Goal: Navigation & Orientation: Understand site structure

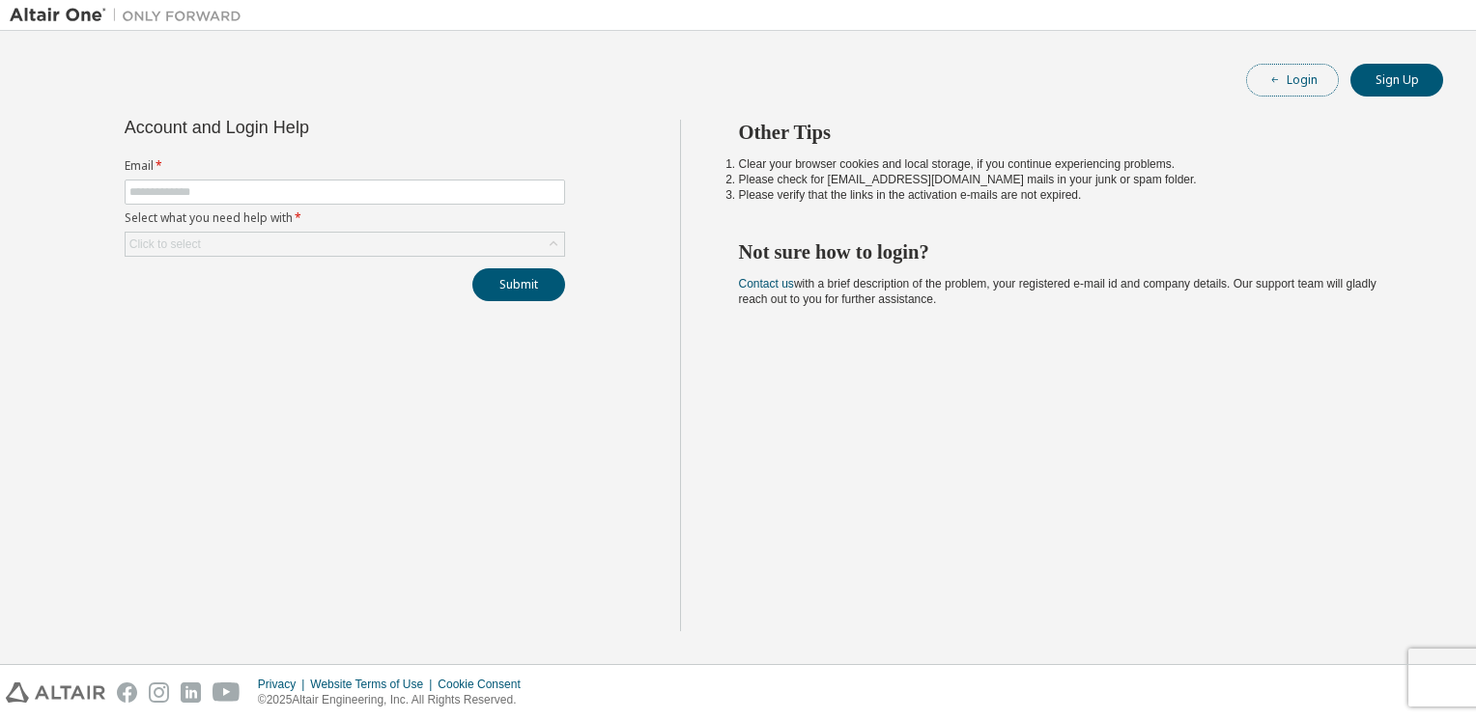
click at [1271, 79] on icon "button" at bounding box center [1275, 80] width 12 height 12
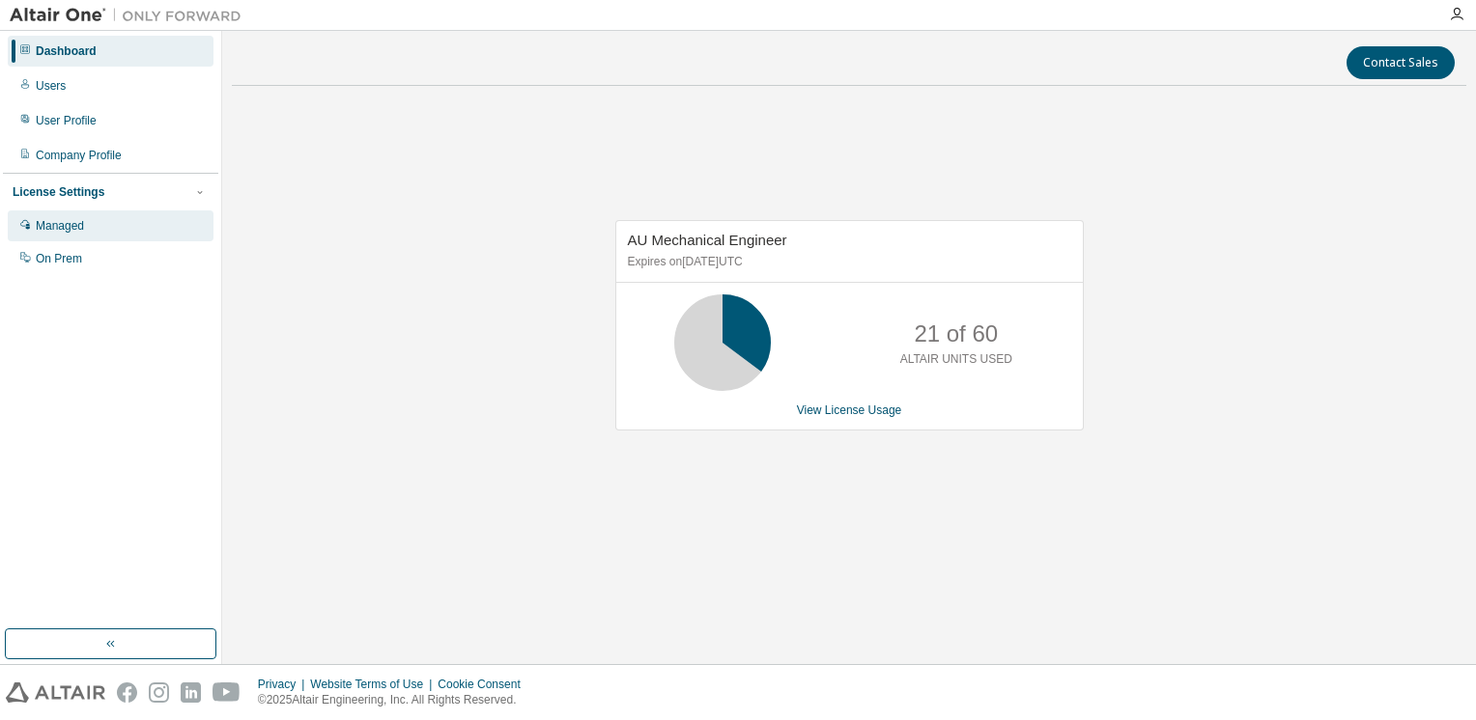
click at [76, 230] on div "Managed" at bounding box center [60, 225] width 48 height 15
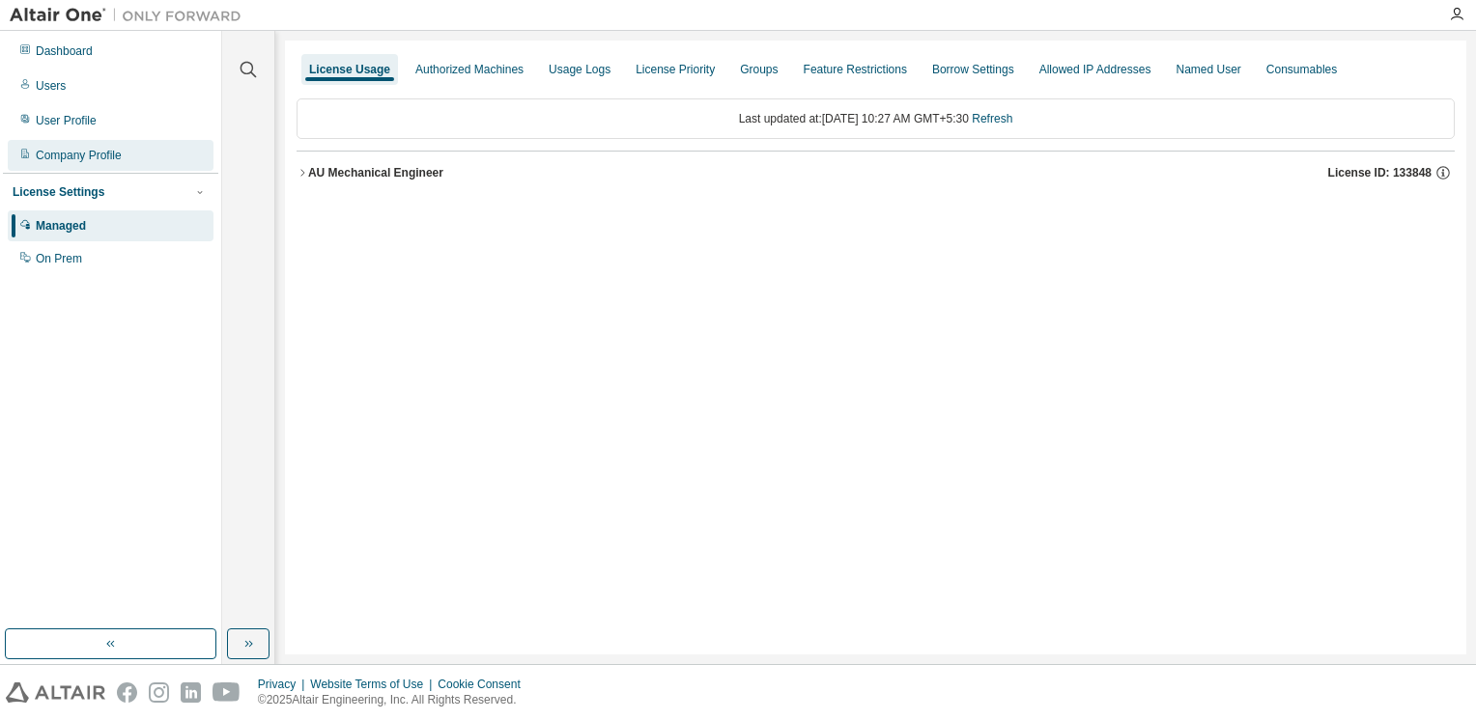
click at [43, 158] on div "Company Profile" at bounding box center [79, 155] width 86 height 15
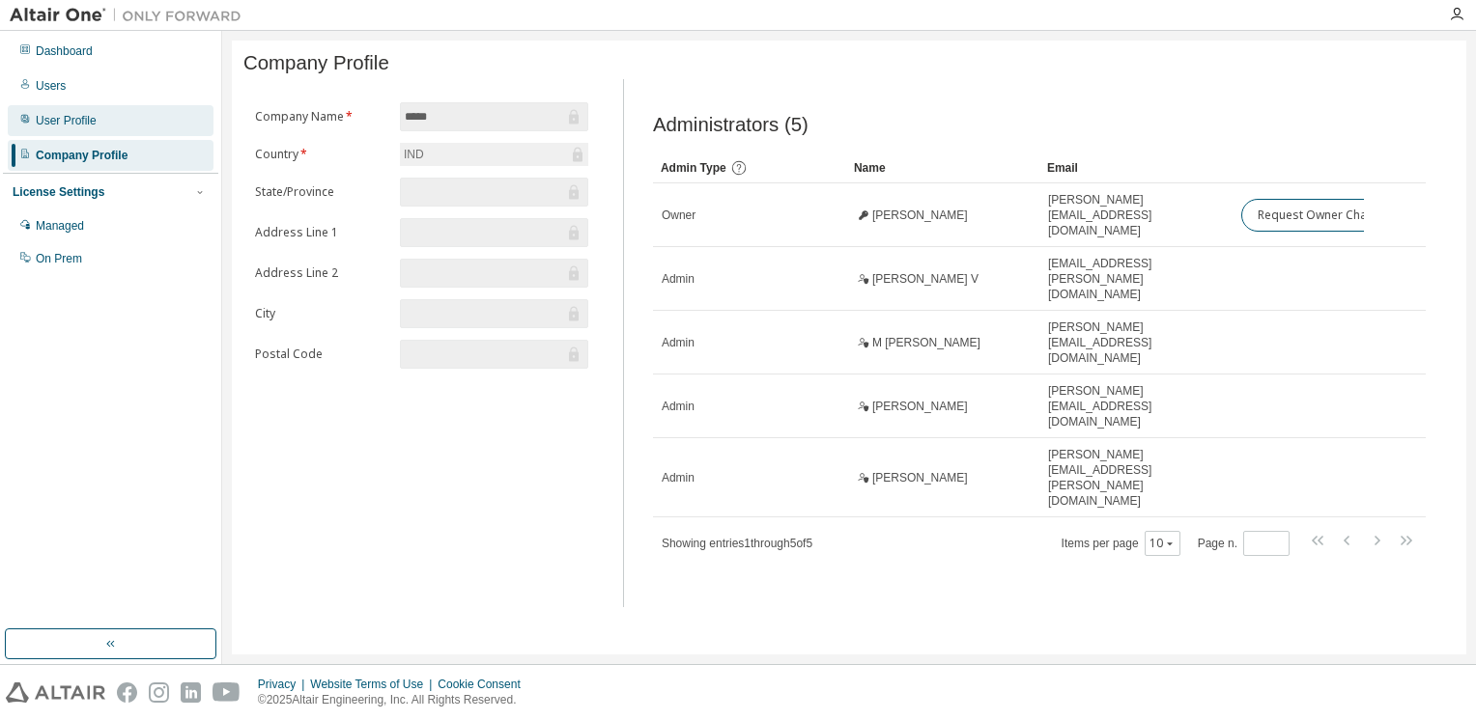
click at [73, 124] on div "User Profile" at bounding box center [66, 120] width 61 height 15
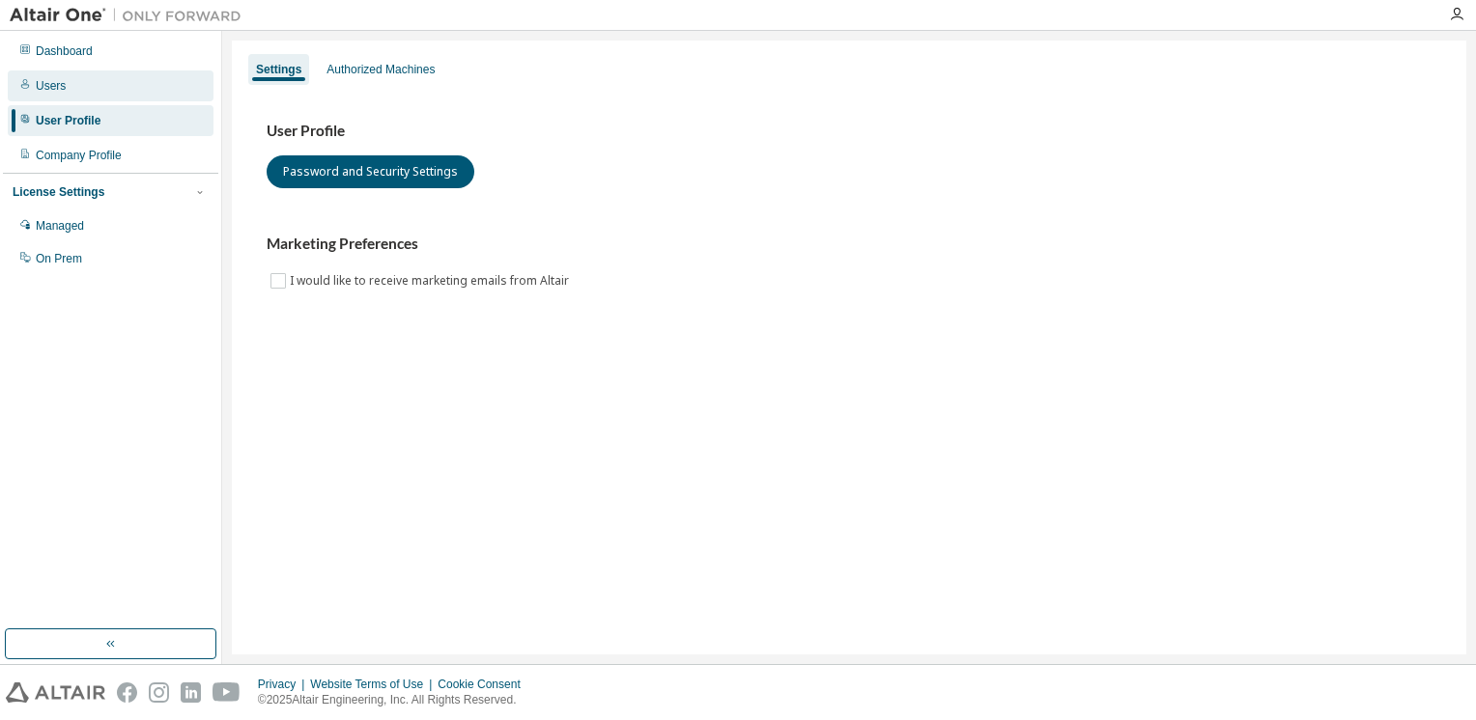
click at [74, 94] on div "Users" at bounding box center [111, 85] width 206 height 31
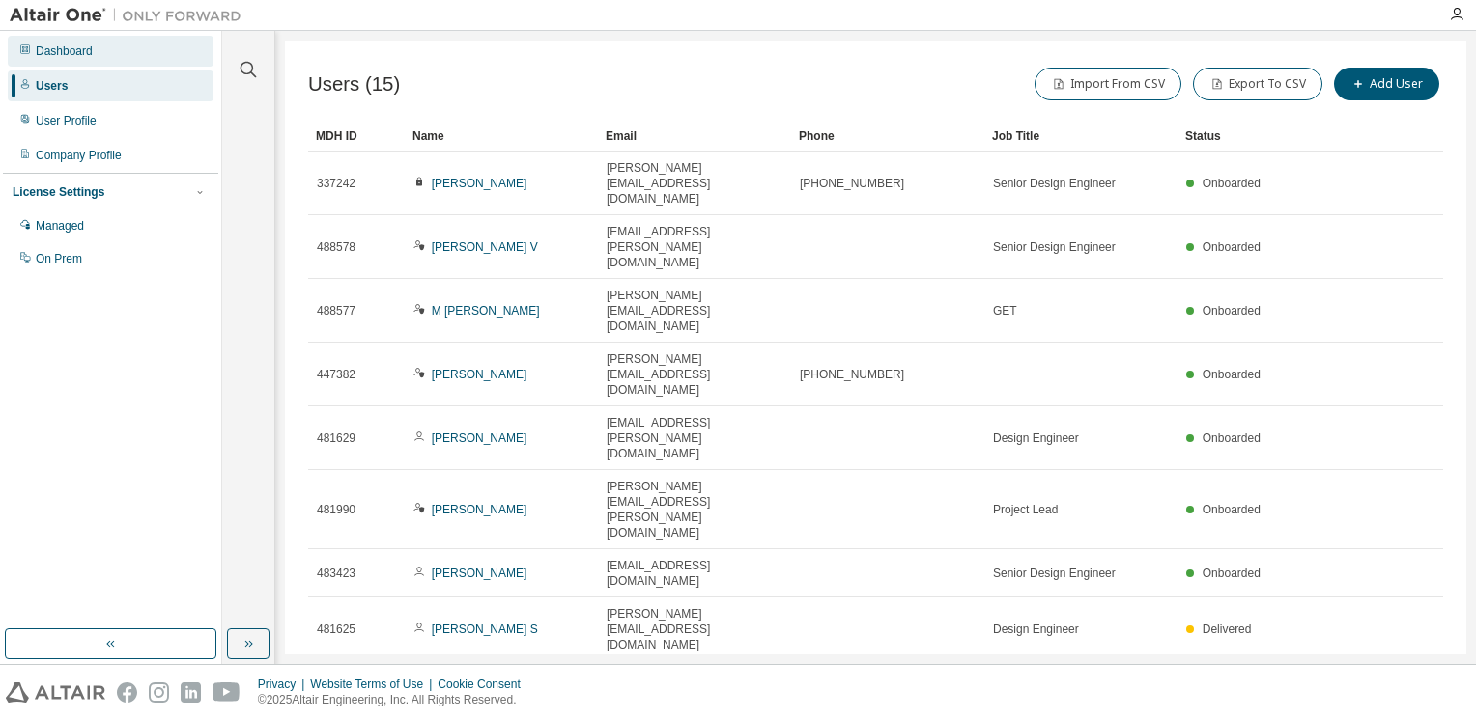
click at [83, 59] on div "Dashboard" at bounding box center [111, 51] width 206 height 31
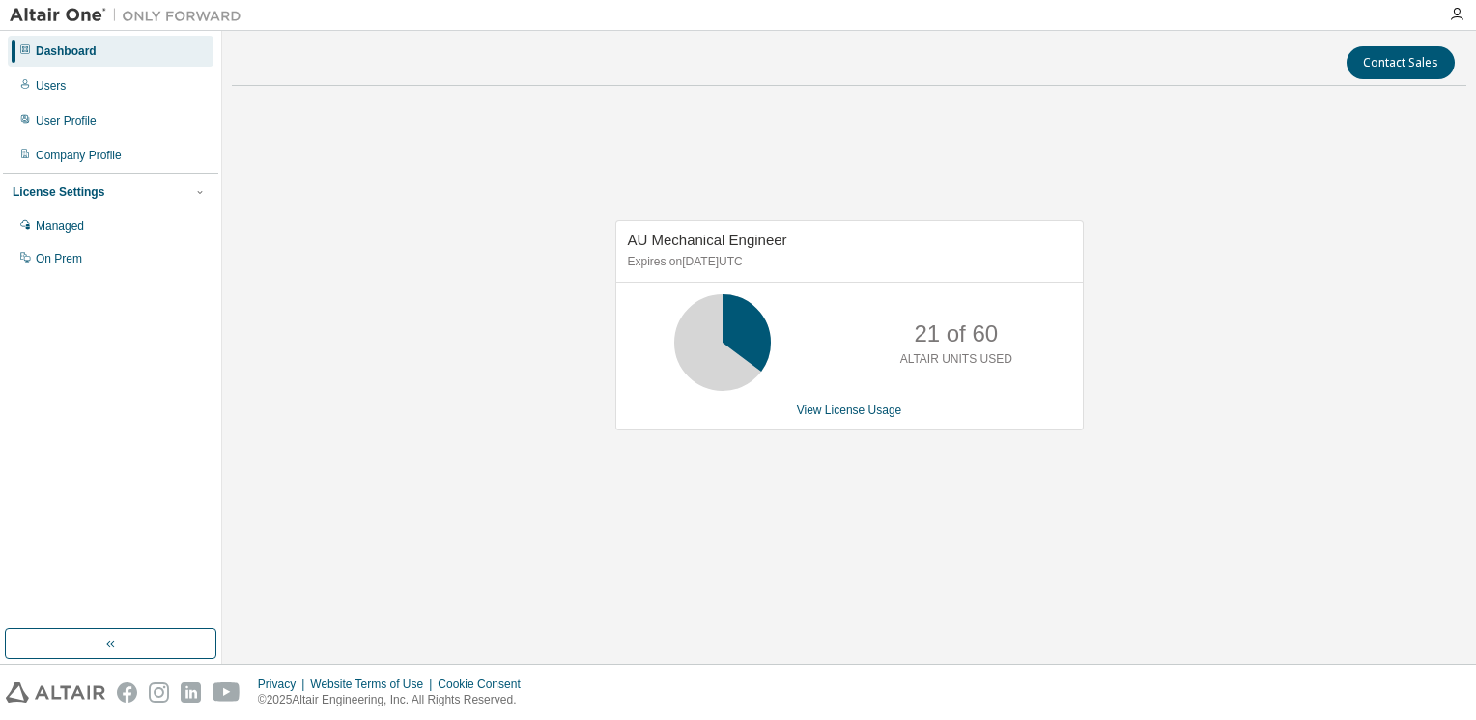
click at [453, 211] on div "AU Mechanical Engineer Expires on December 9, 2025 UTC 21 of 60 ALTAIR UNITS US…" at bounding box center [849, 335] width 1234 height 468
click at [52, 263] on div "On Prem" at bounding box center [59, 258] width 46 height 15
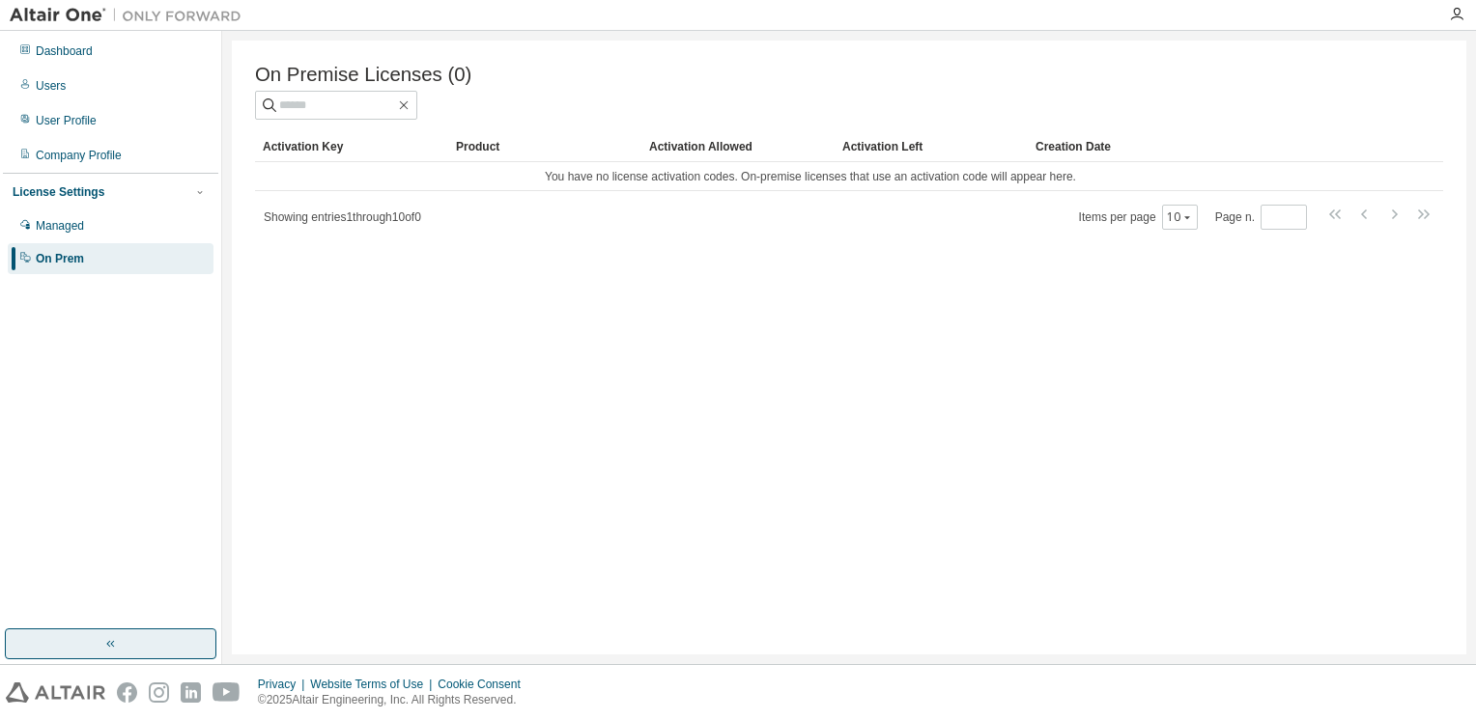
click at [99, 653] on button "button" at bounding box center [110, 644] width 211 height 31
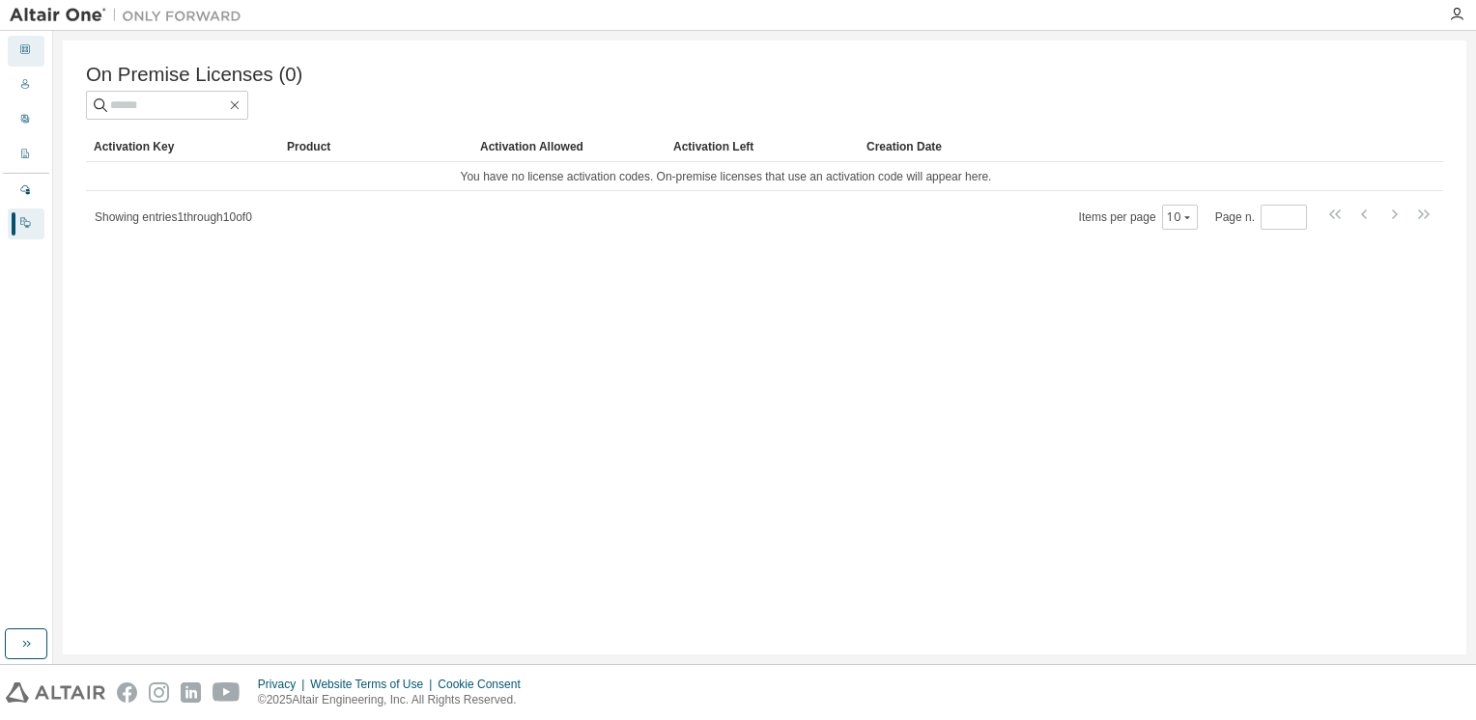
click at [31, 52] on div "Dashboard" at bounding box center [26, 51] width 37 height 31
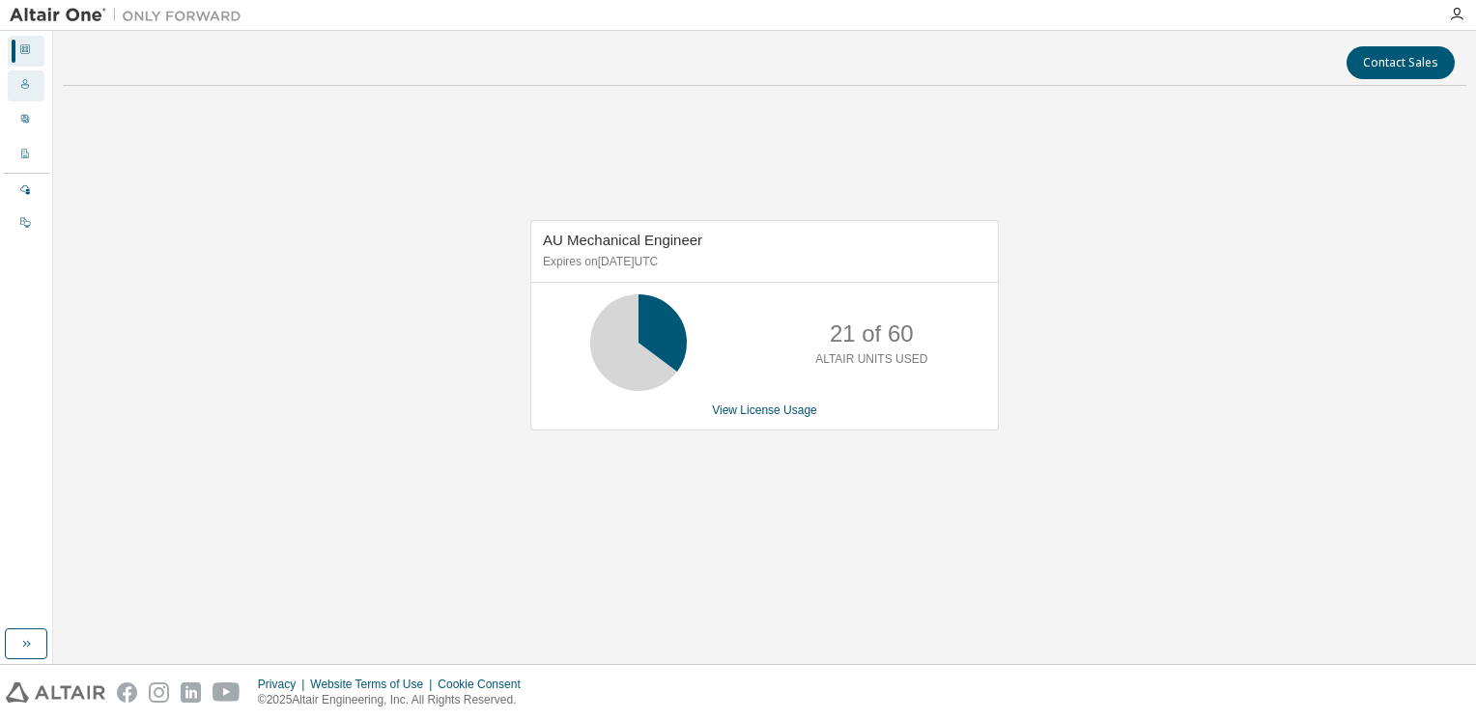
click at [31, 82] on div "Users" at bounding box center [26, 85] width 37 height 31
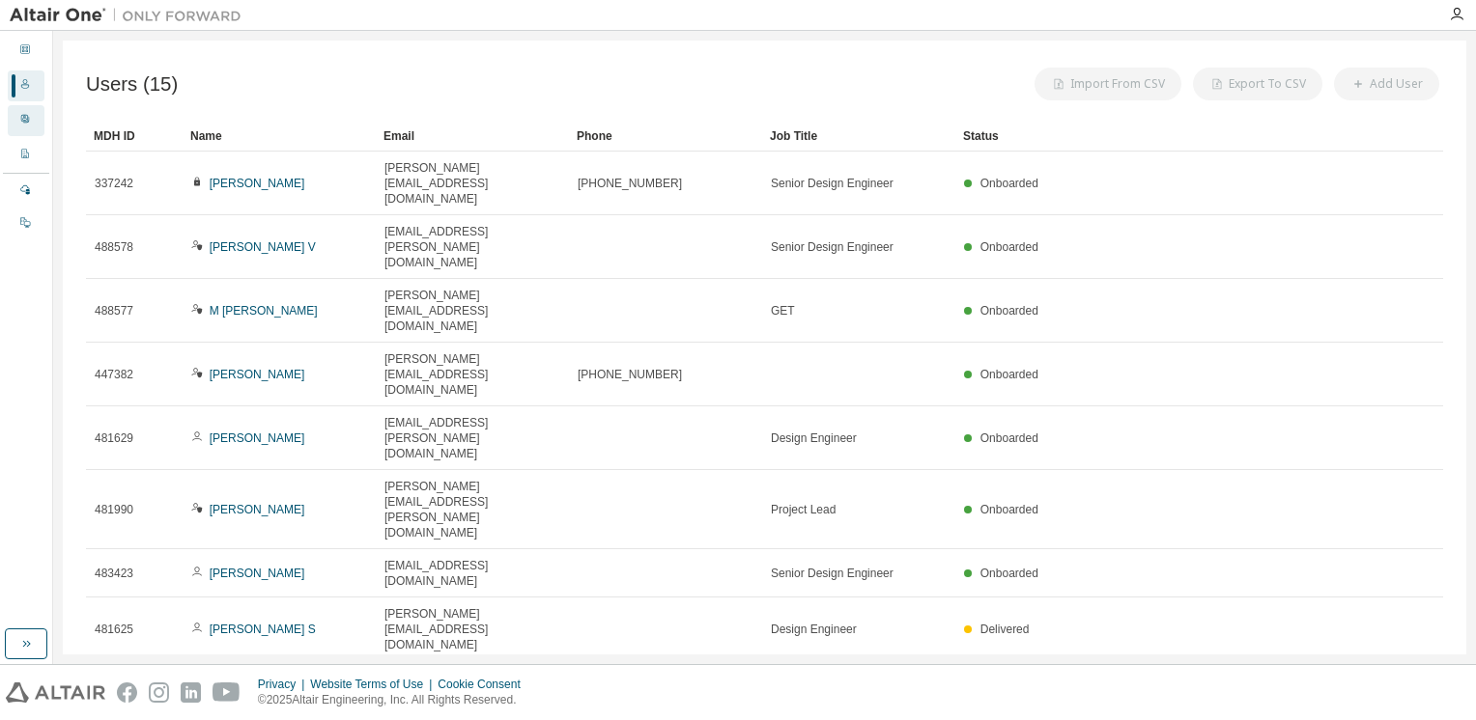
click at [33, 110] on div "User Profile" at bounding box center [26, 120] width 37 height 31
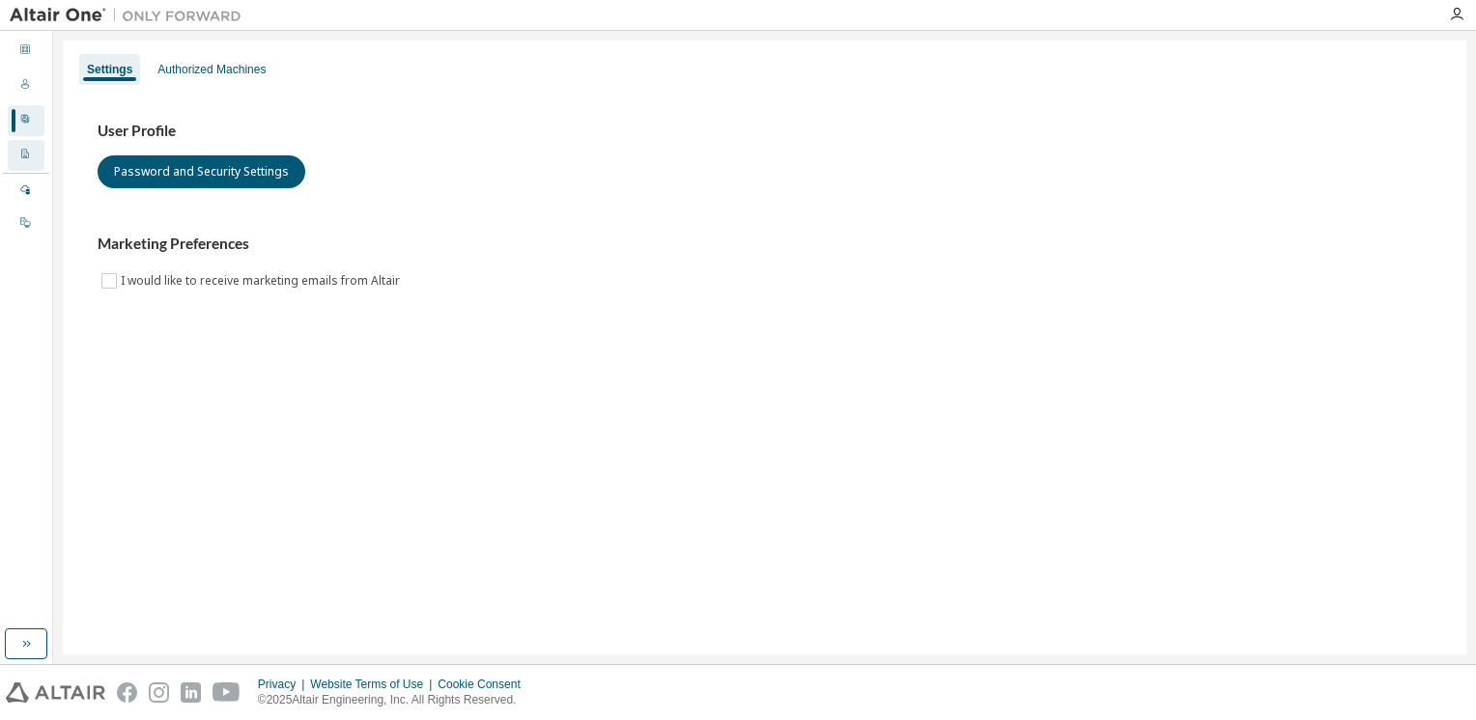
click at [28, 148] on div at bounding box center [25, 155] width 12 height 15
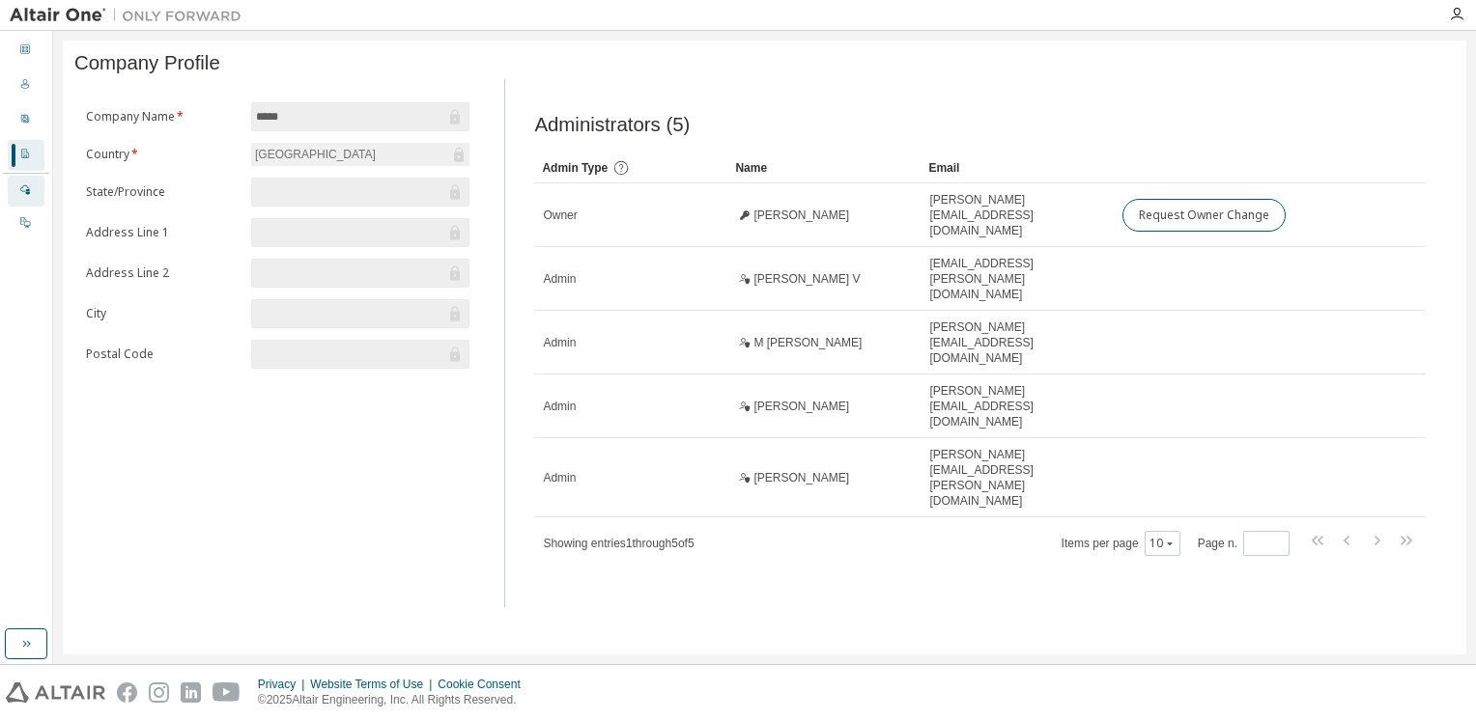
click at [20, 188] on icon at bounding box center [25, 189] width 12 height 12
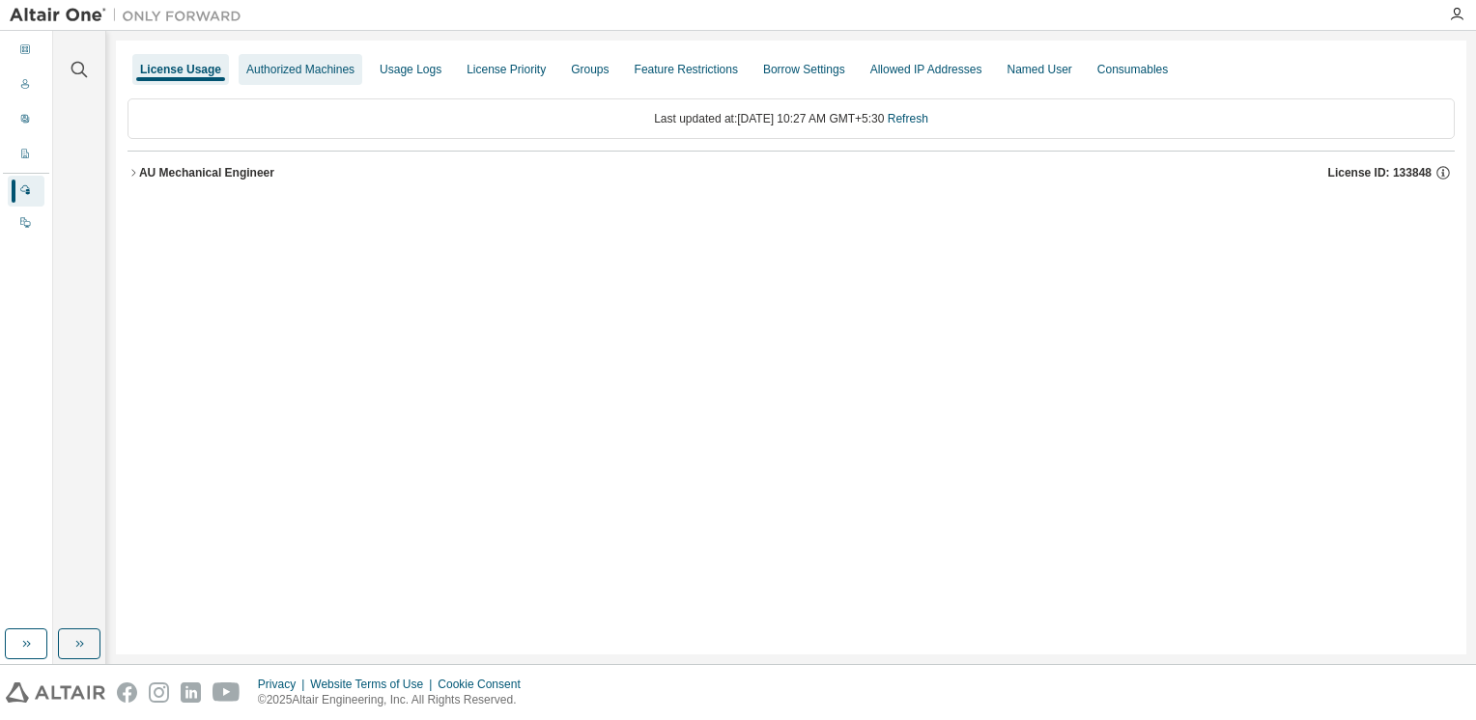
click at [317, 75] on div "Authorized Machines" at bounding box center [300, 69] width 108 height 15
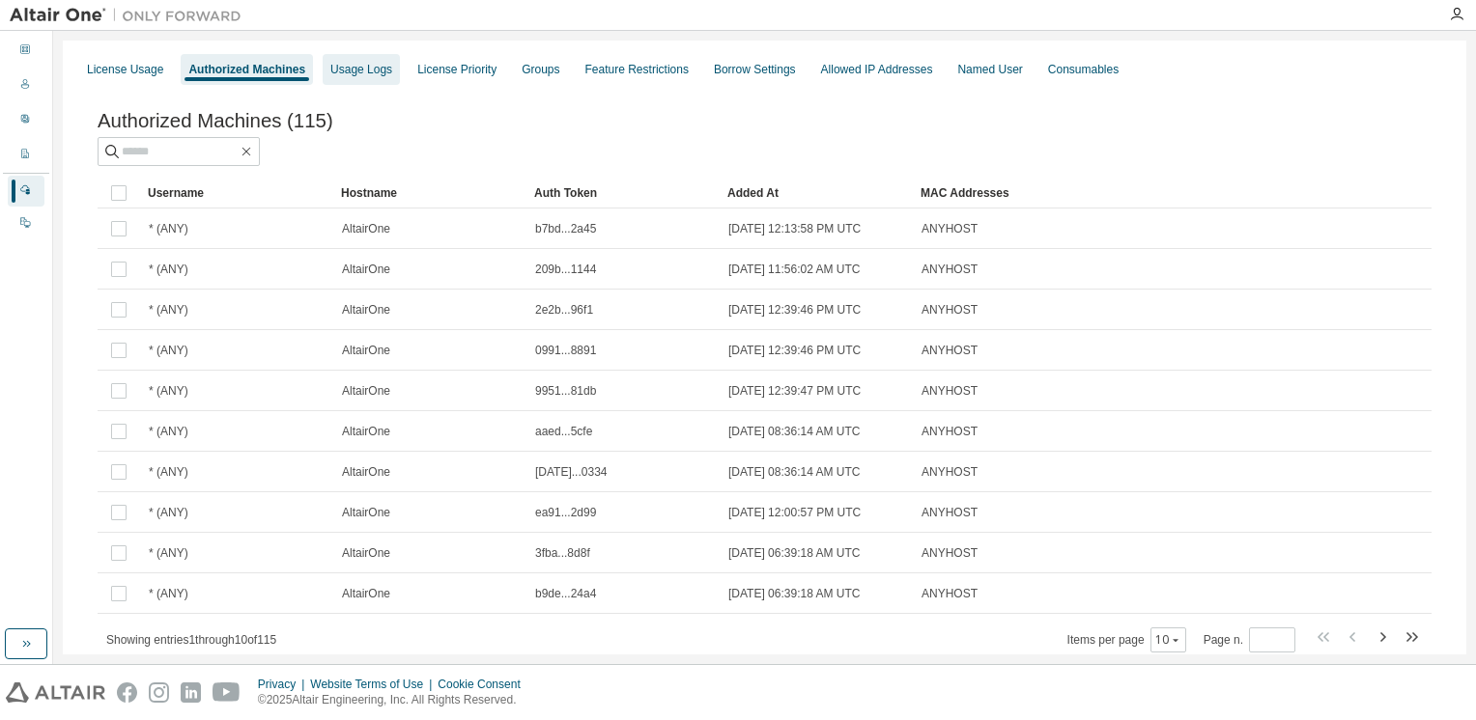
click at [363, 75] on div "Usage Logs" at bounding box center [361, 69] width 62 height 15
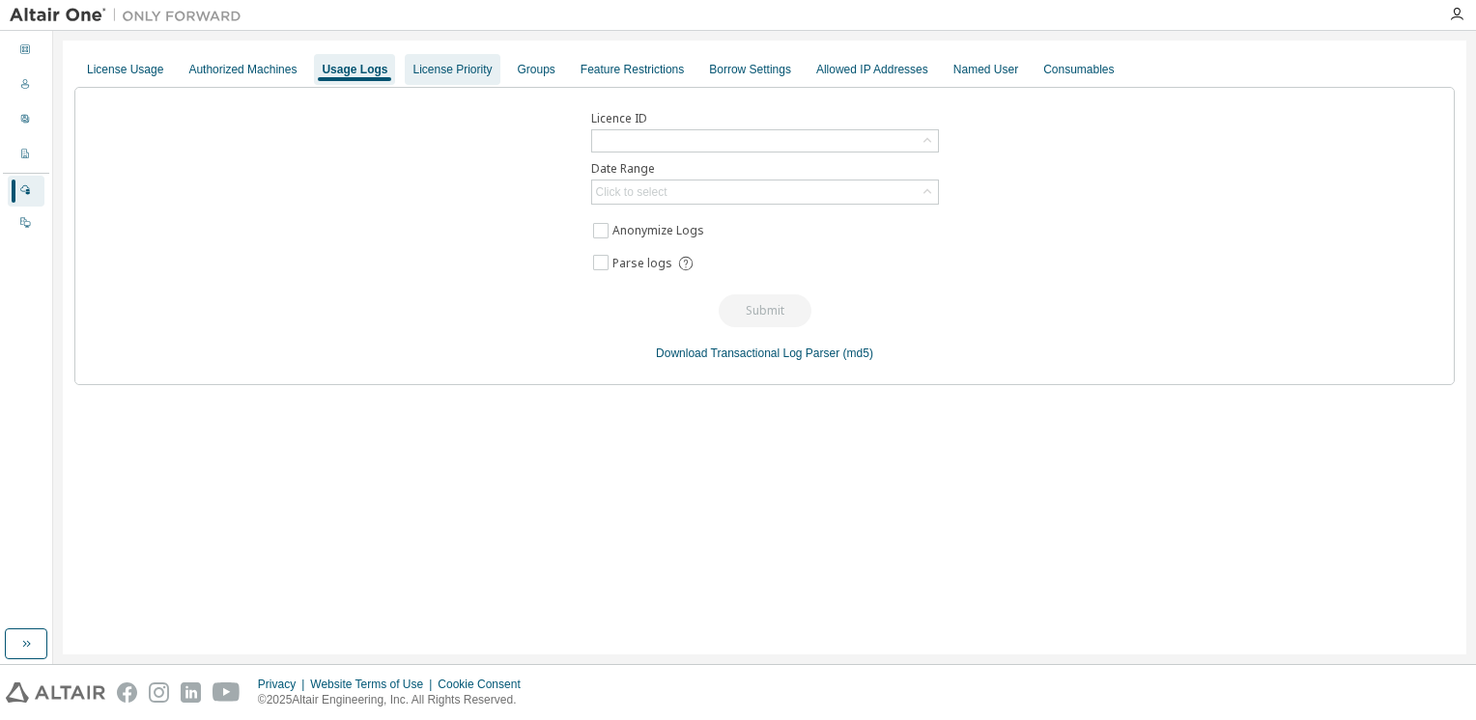
click at [433, 73] on div "License Priority" at bounding box center [451, 69] width 79 height 15
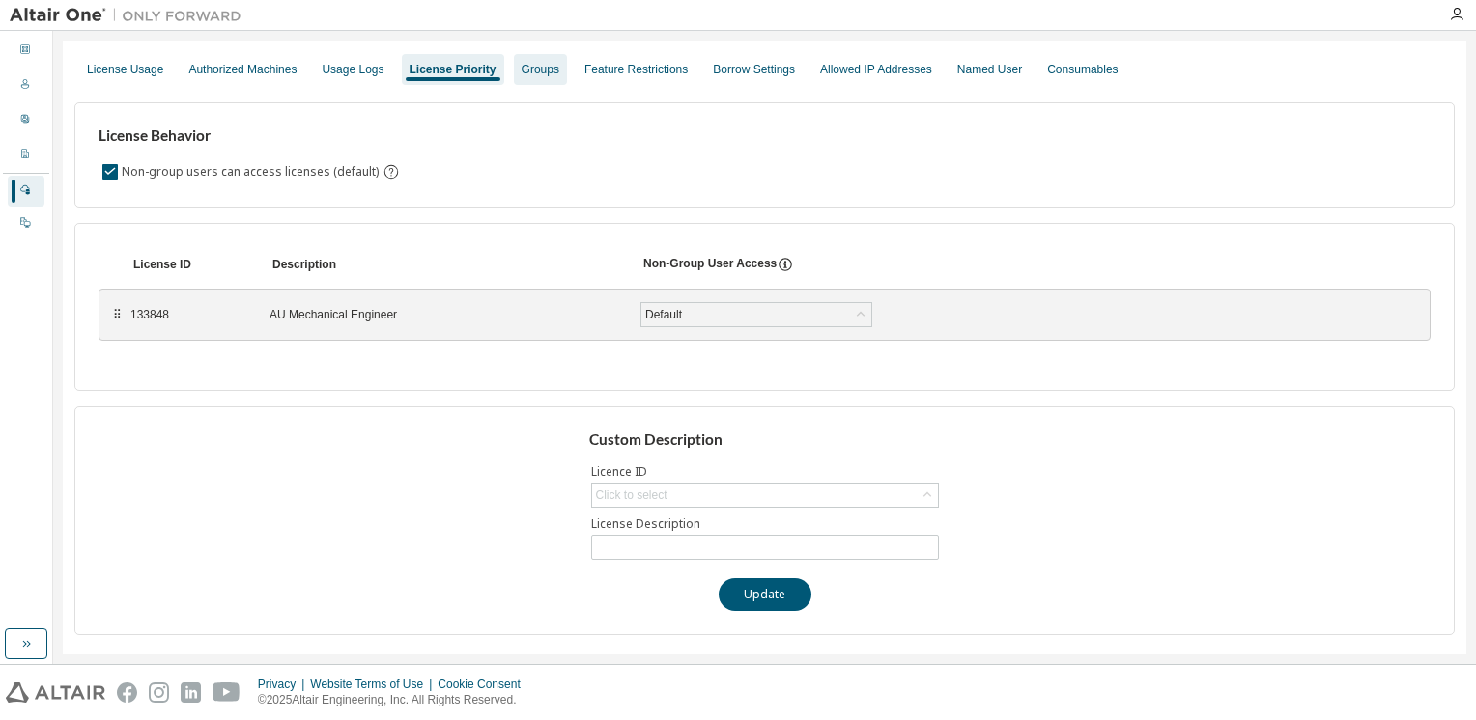
click at [530, 68] on div "Groups" at bounding box center [540, 69] width 38 height 15
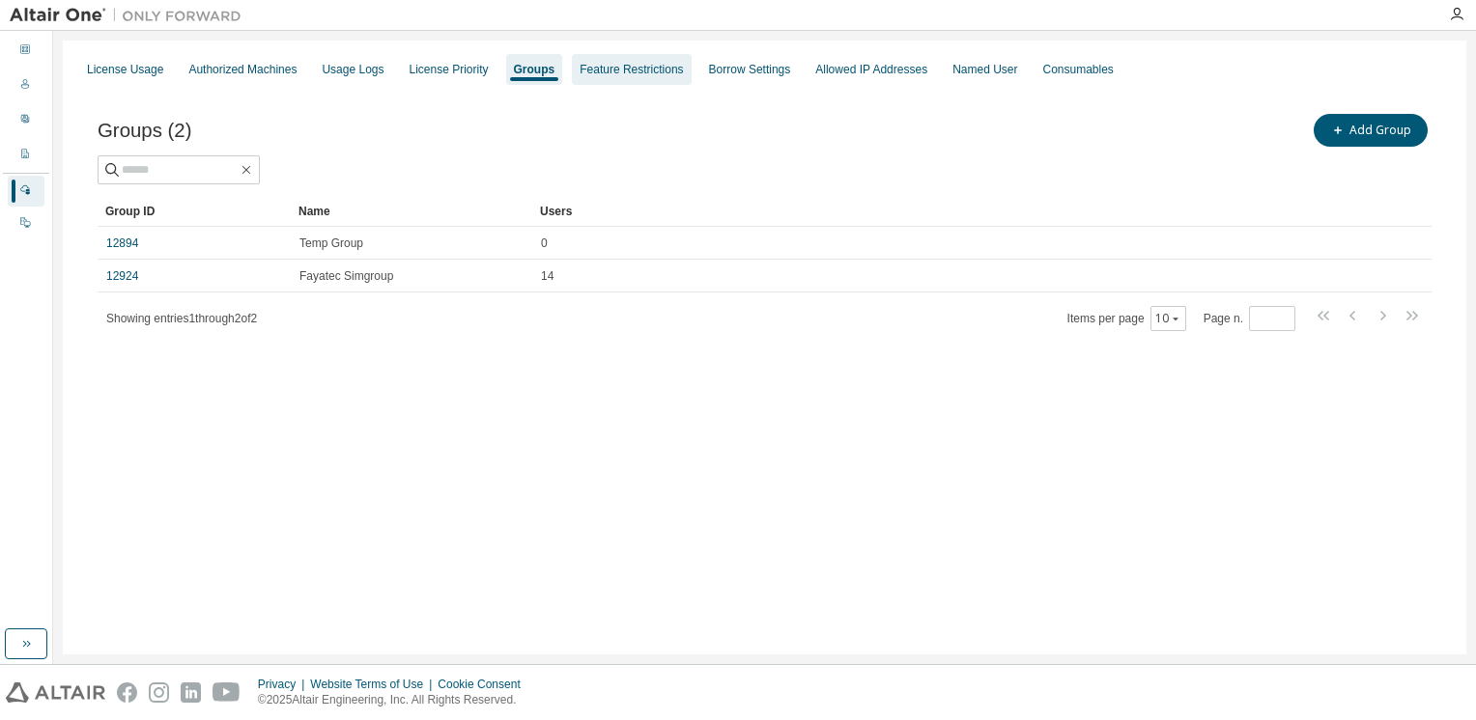
click at [599, 68] on div "Feature Restrictions" at bounding box center [630, 69] width 103 height 15
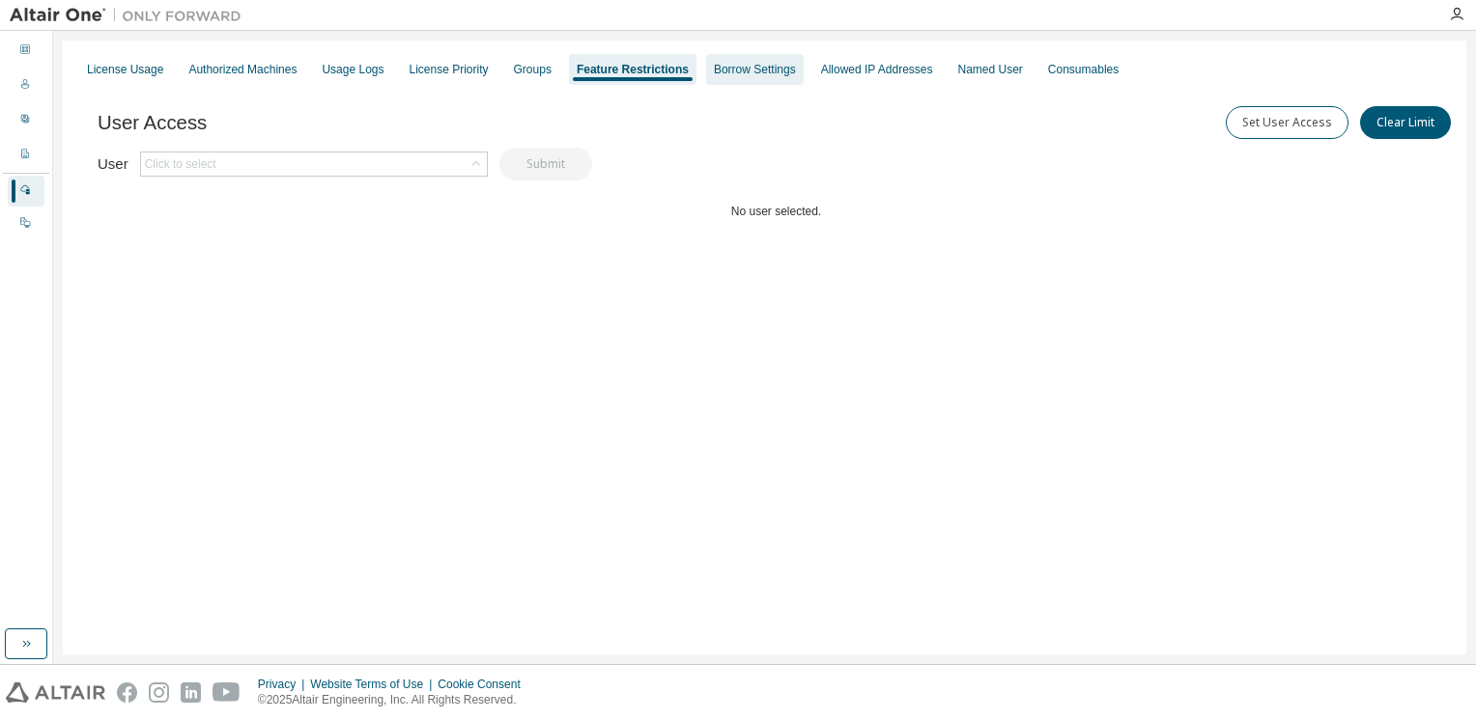
click at [721, 71] on div "Borrow Settings" at bounding box center [755, 69] width 82 height 15
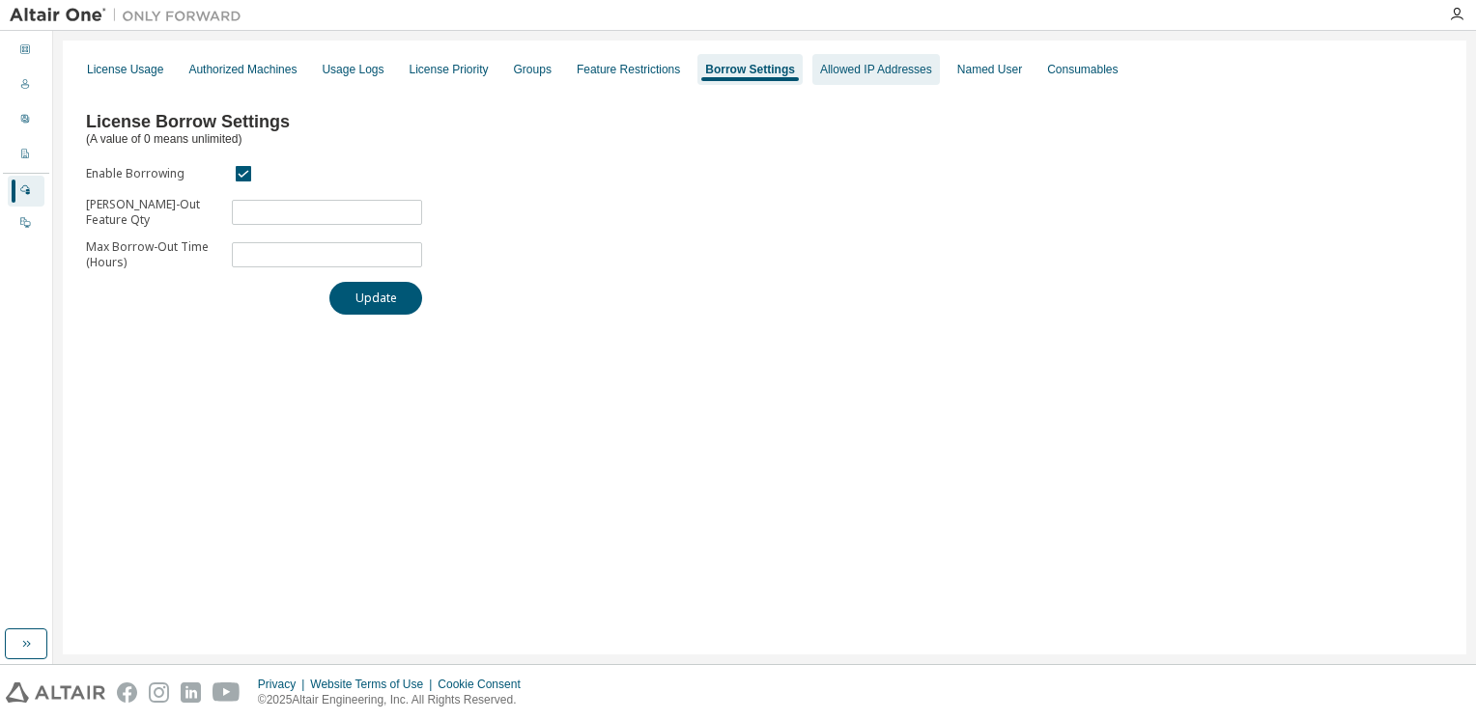
click at [838, 75] on div "Allowed IP Addresses" at bounding box center [876, 69] width 112 height 15
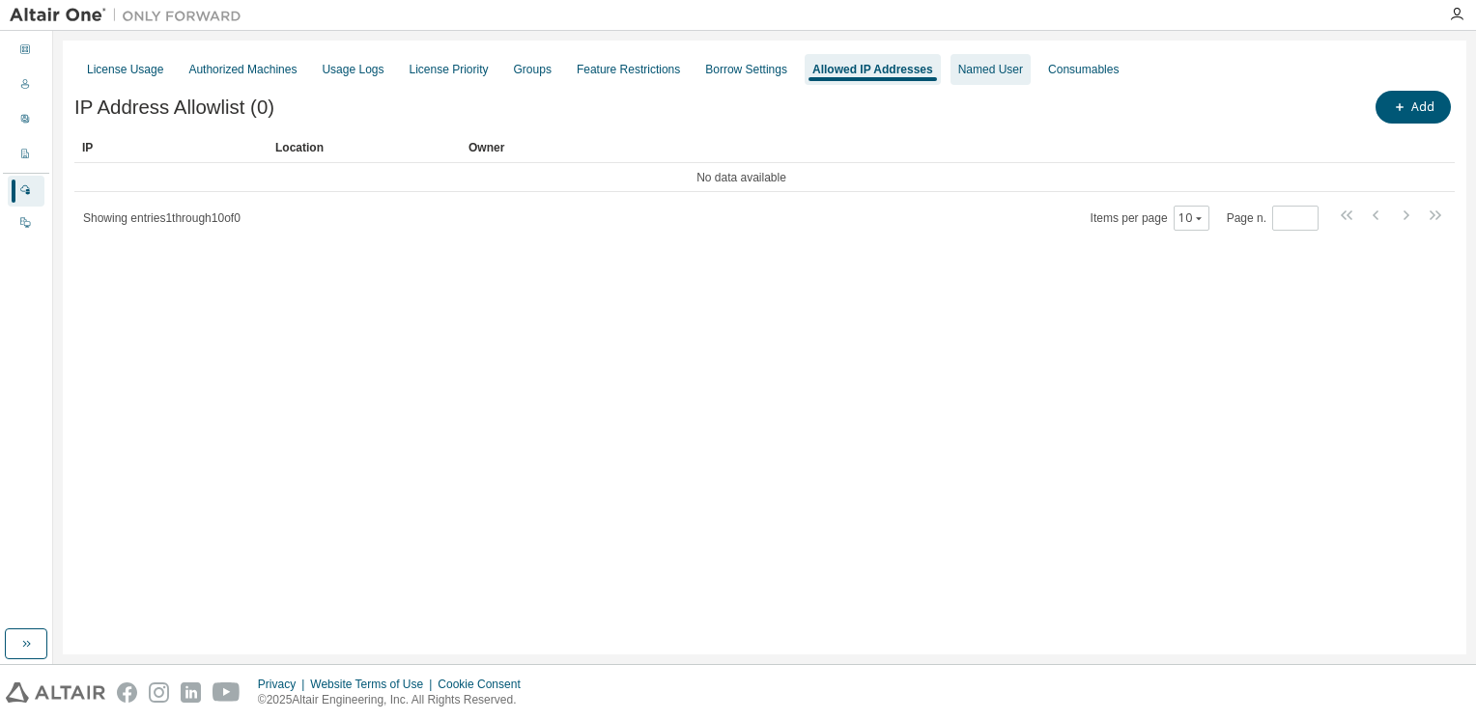
click at [993, 82] on div "Named User" at bounding box center [990, 69] width 80 height 31
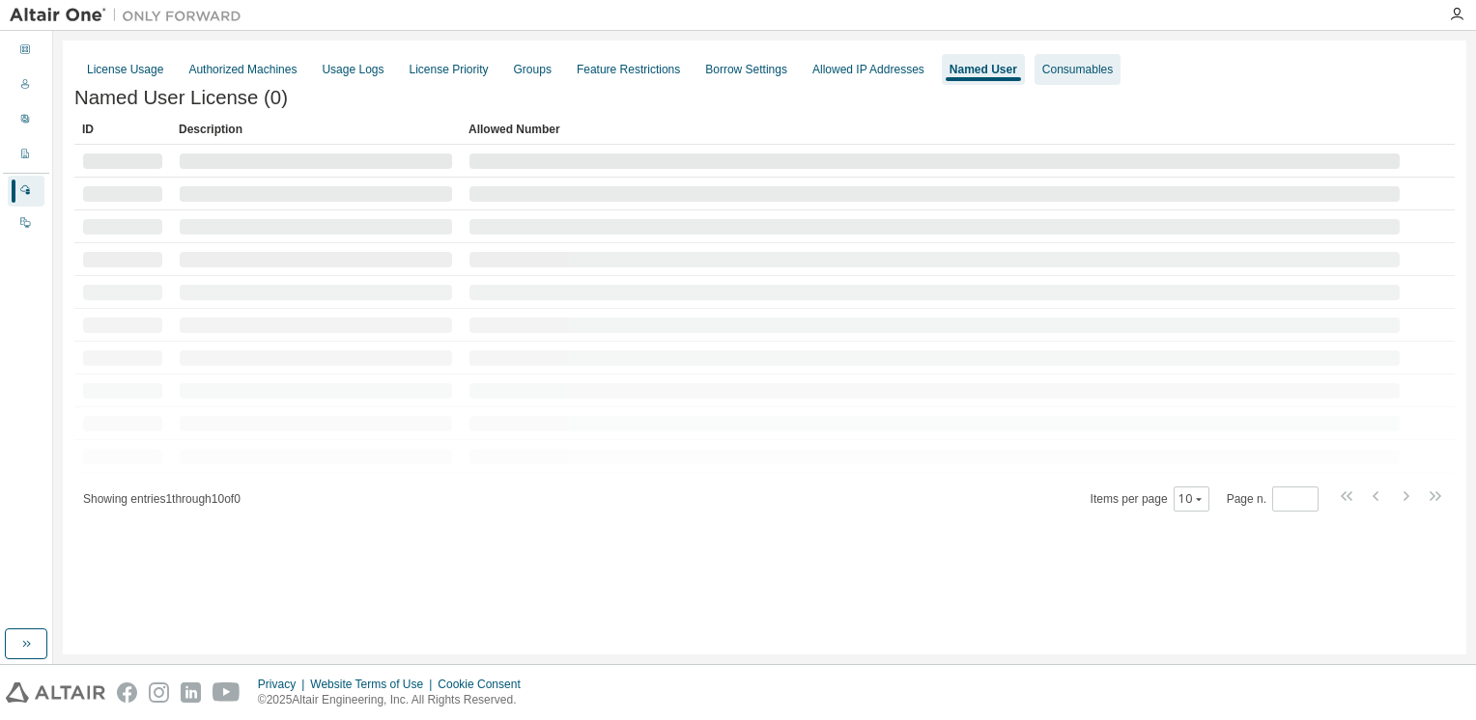
click at [1075, 77] on div "Consumables" at bounding box center [1077, 69] width 86 height 31
